Goal: Task Accomplishment & Management: Complete application form

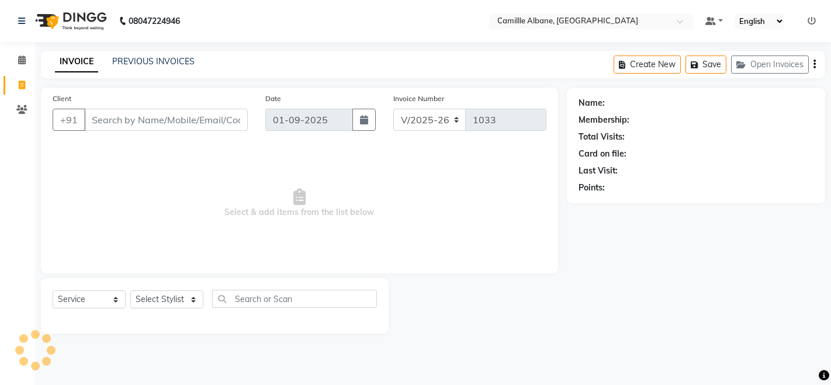
select select "7025"
select select "service"
click at [135, 123] on input "Client" at bounding box center [166, 120] width 164 height 22
click at [197, 299] on select "Select Stylist Admin Danish Dr, [PERSON_NAME] K T [PERSON_NAME] [PERSON_NAME]" at bounding box center [166, 300] width 73 height 18
select select "57811"
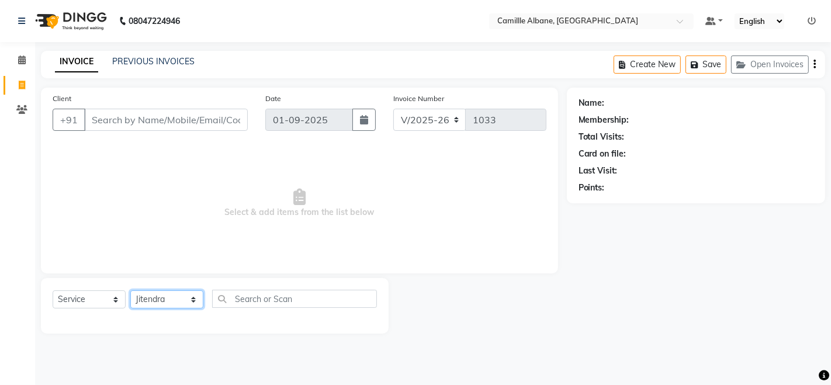
click at [130, 291] on select "Select Stylist Admin Danish Dr, [PERSON_NAME] K T [PERSON_NAME] [PERSON_NAME]" at bounding box center [166, 300] width 73 height 18
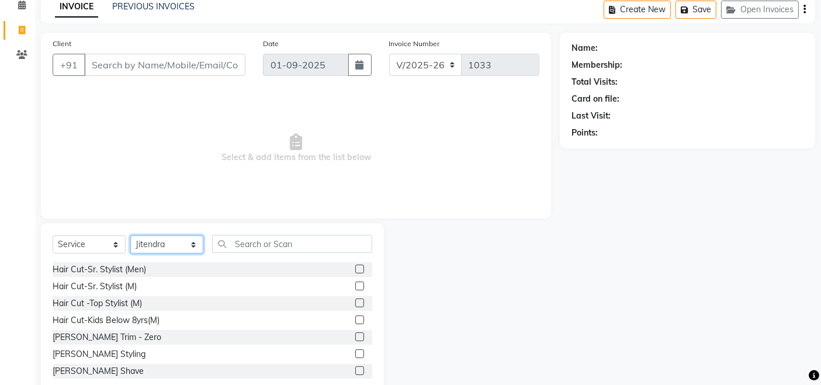
scroll to position [82, 0]
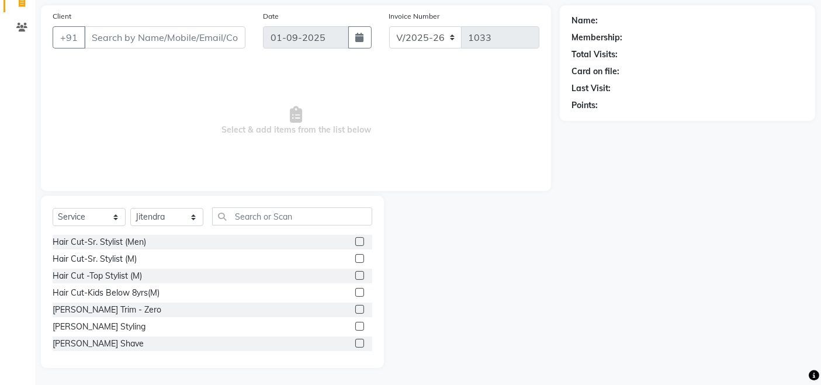
click at [355, 326] on label at bounding box center [359, 326] width 9 height 9
click at [355, 326] on input "checkbox" at bounding box center [359, 327] width 8 height 8
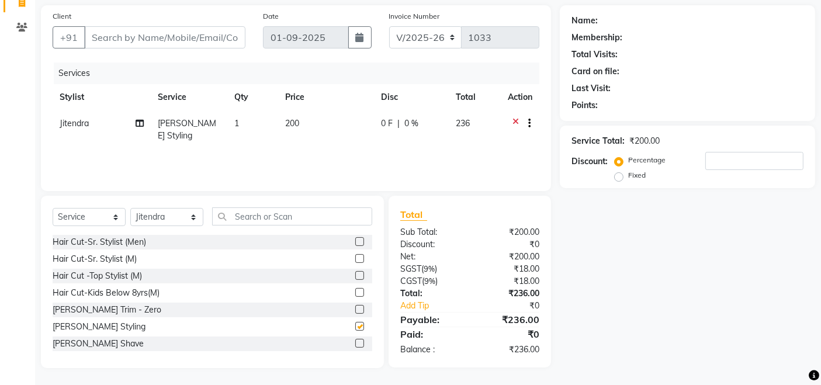
checkbox input "false"
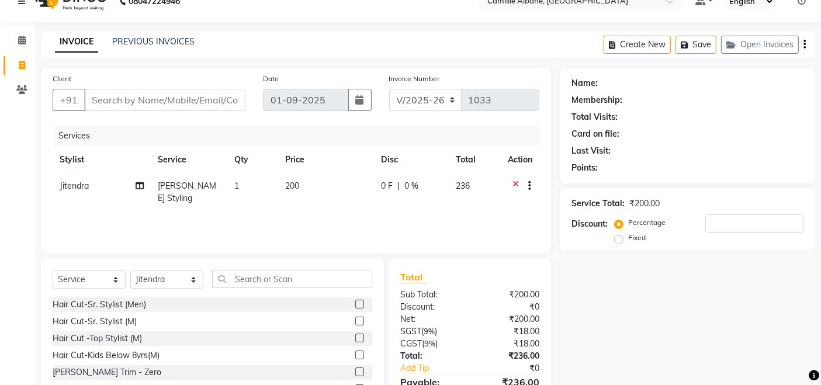
scroll to position [0, 0]
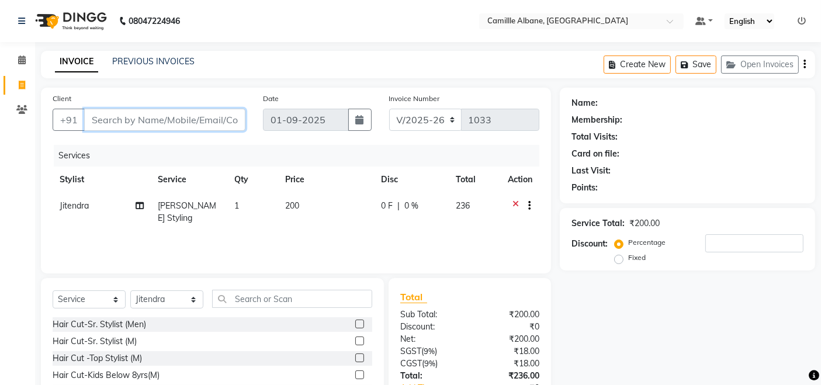
click at [160, 117] on input "Client" at bounding box center [164, 120] width 161 height 22
click at [143, 120] on input "Client" at bounding box center [164, 120] width 161 height 22
type input "9"
type input "0"
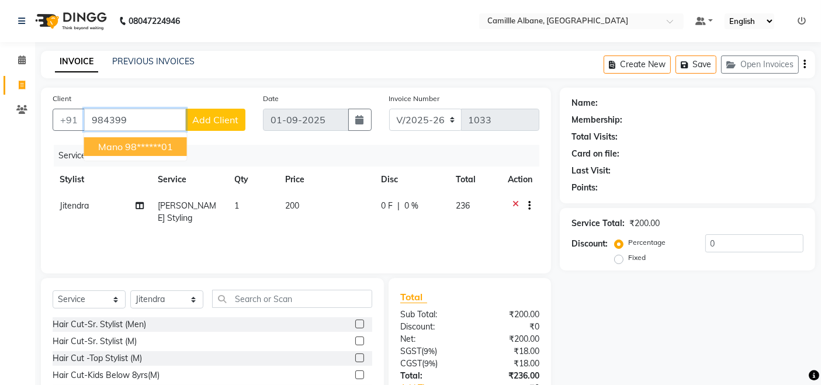
click at [137, 144] on ngb-highlight "98******01" at bounding box center [149, 147] width 48 height 12
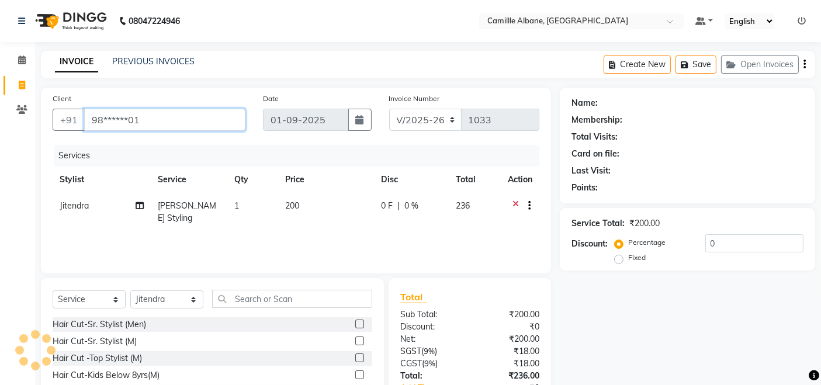
type input "98******01"
select select "1: Object"
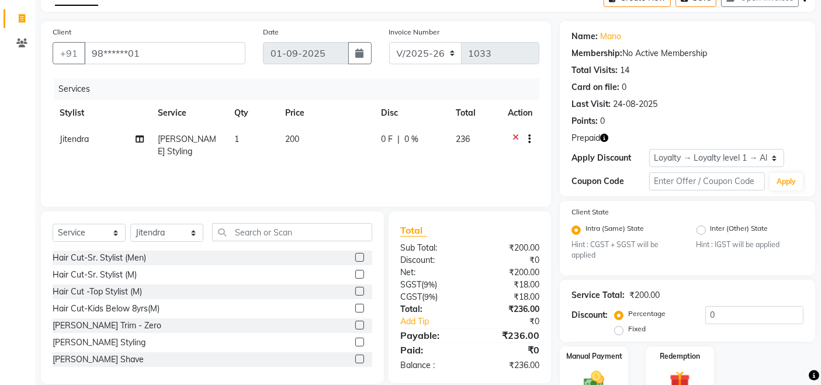
scroll to position [124, 0]
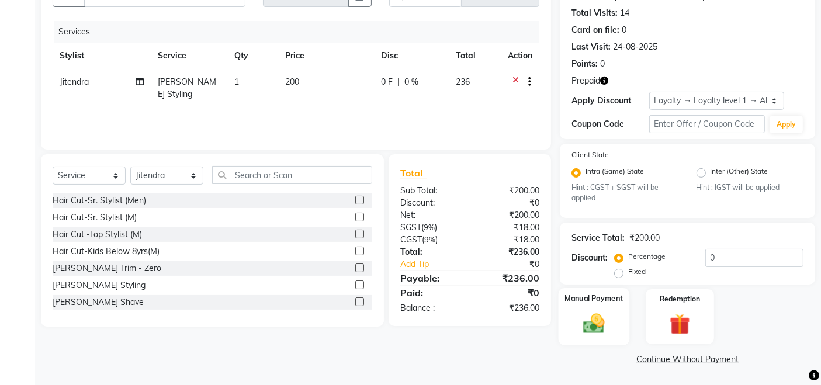
click at [589, 306] on div "Manual Payment" at bounding box center [594, 316] width 71 height 57
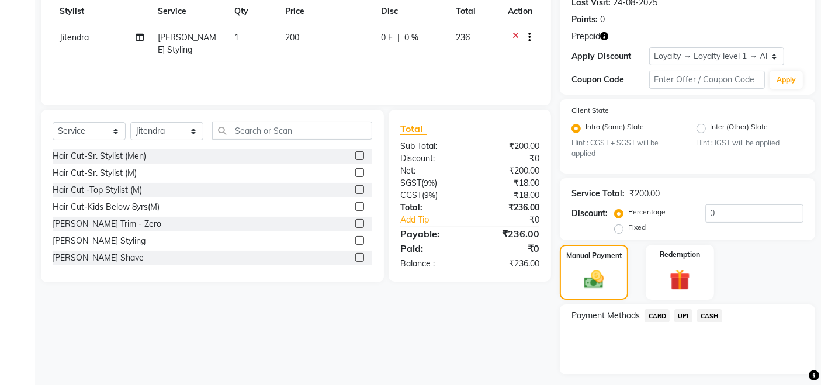
scroll to position [199, 0]
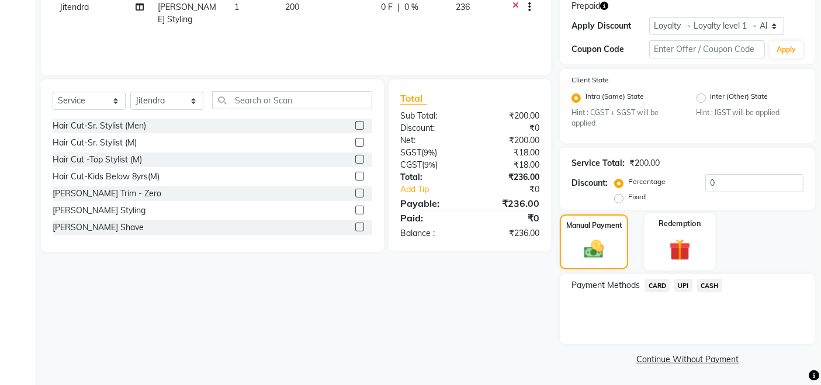
drag, startPoint x: 673, startPoint y: 205, endPoint x: 701, endPoint y: 268, distance: 69.3
click at [676, 215] on div "Name: Mano Membership: No Active Membership Total Visits: 14 Card on file: 0 La…" at bounding box center [692, 128] width 264 height 479
click at [606, 242] on img at bounding box center [594, 249] width 33 height 23
click at [662, 236] on div "Redemption" at bounding box center [680, 241] width 71 height 57
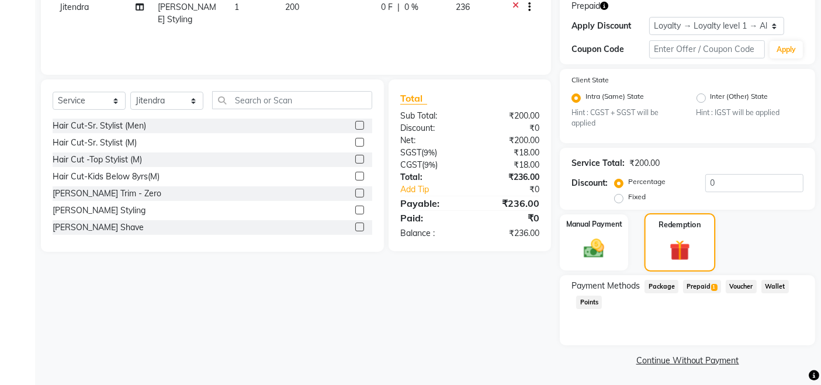
click at [674, 241] on img at bounding box center [679, 250] width 33 height 25
click at [714, 284] on span "1" at bounding box center [714, 287] width 6 height 7
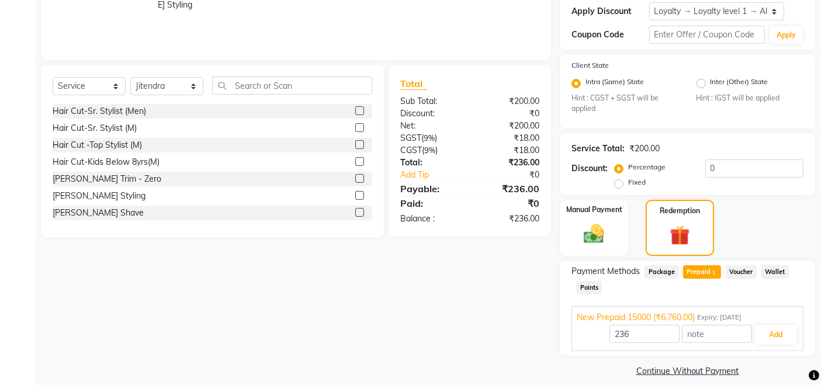
scroll to position [225, 0]
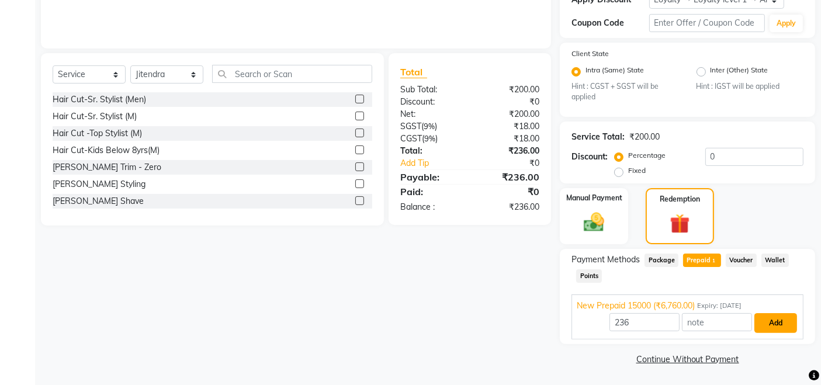
click at [773, 326] on button "Add" at bounding box center [776, 323] width 43 height 20
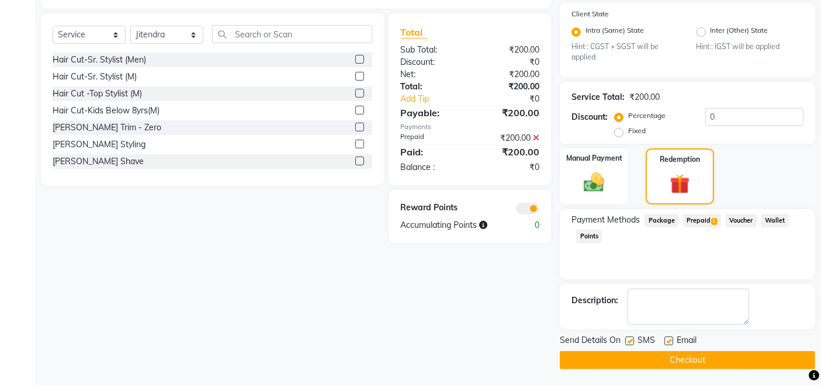
scroll to position [265, 0]
click at [691, 358] on button "Checkout" at bounding box center [687, 360] width 255 height 18
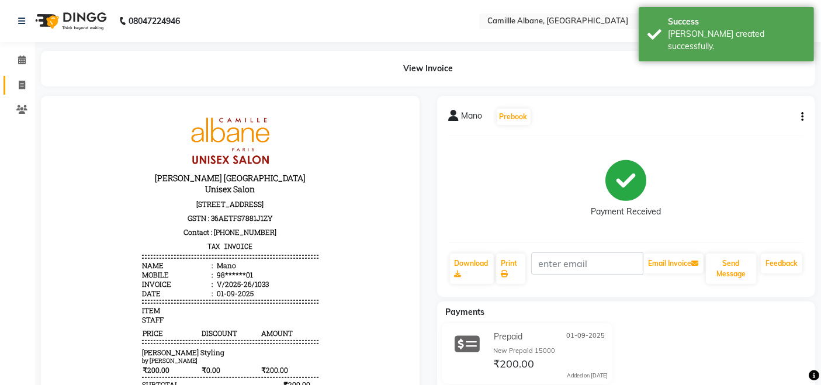
click at [23, 83] on icon at bounding box center [22, 85] width 6 height 9
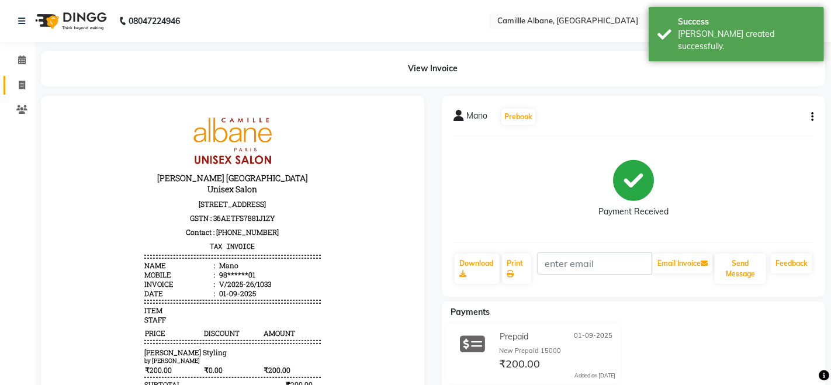
select select "7025"
select select "service"
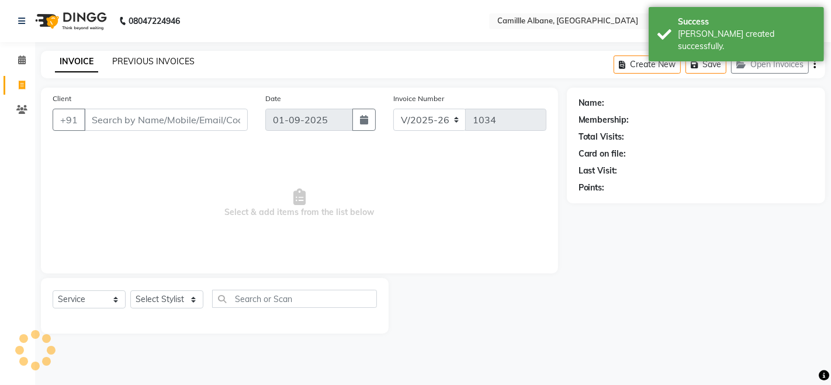
click at [144, 58] on link "PREVIOUS INVOICES" at bounding box center [153, 61] width 82 height 11
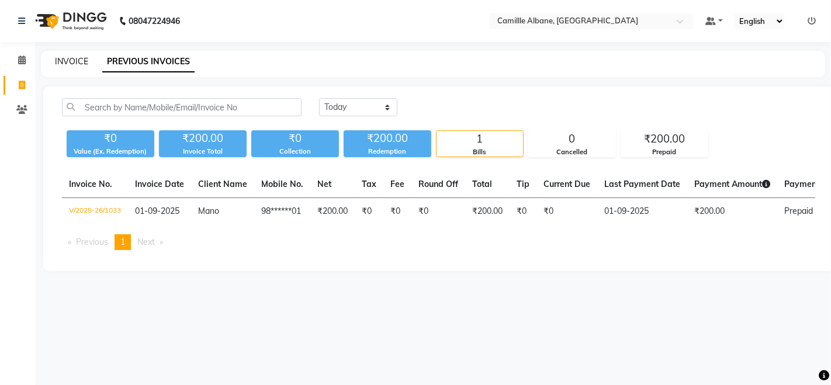
click at [75, 57] on link "INVOICE" at bounding box center [71, 61] width 33 height 11
select select "service"
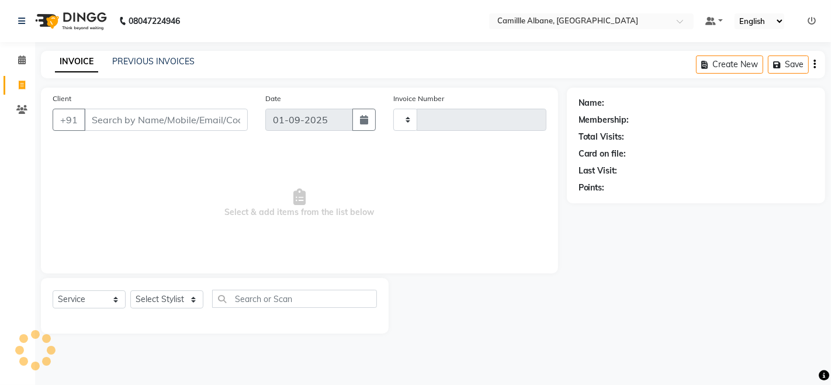
type input "1034"
select select "7025"
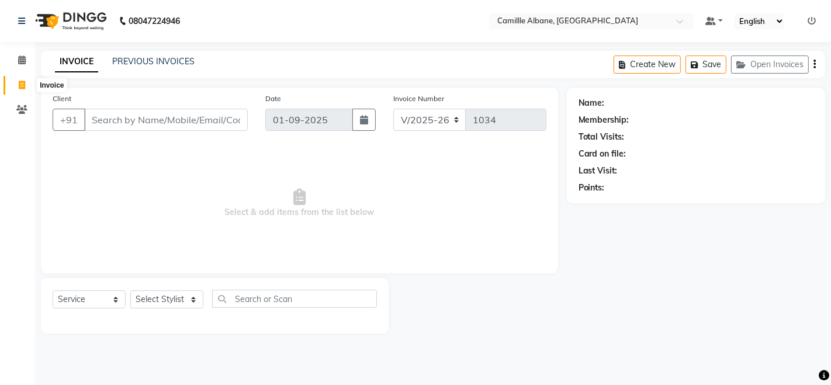
click at [23, 84] on icon at bounding box center [22, 85] width 6 height 9
select select "service"
type input "1034"
select select "7025"
